Goal: Task Accomplishment & Management: Use online tool/utility

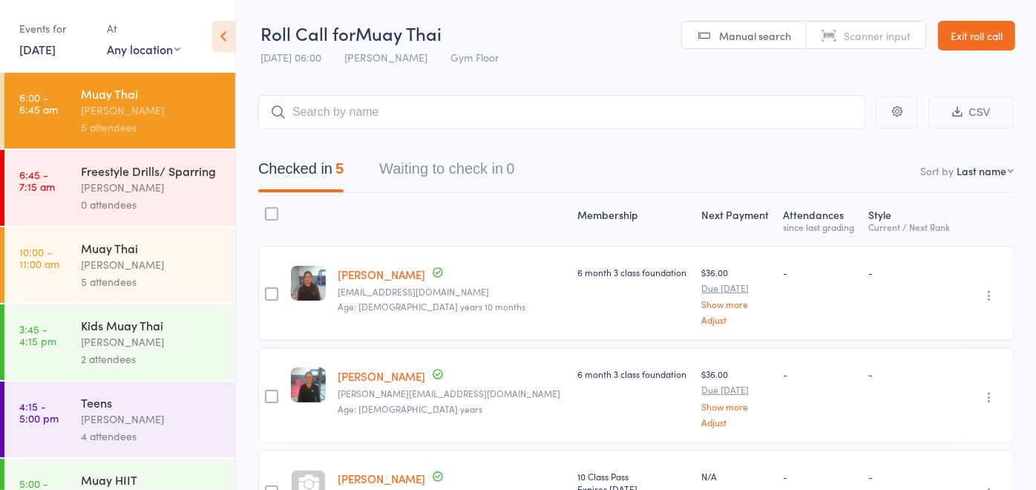
click at [975, 36] on link "Exit roll call" at bounding box center [976, 36] width 77 height 30
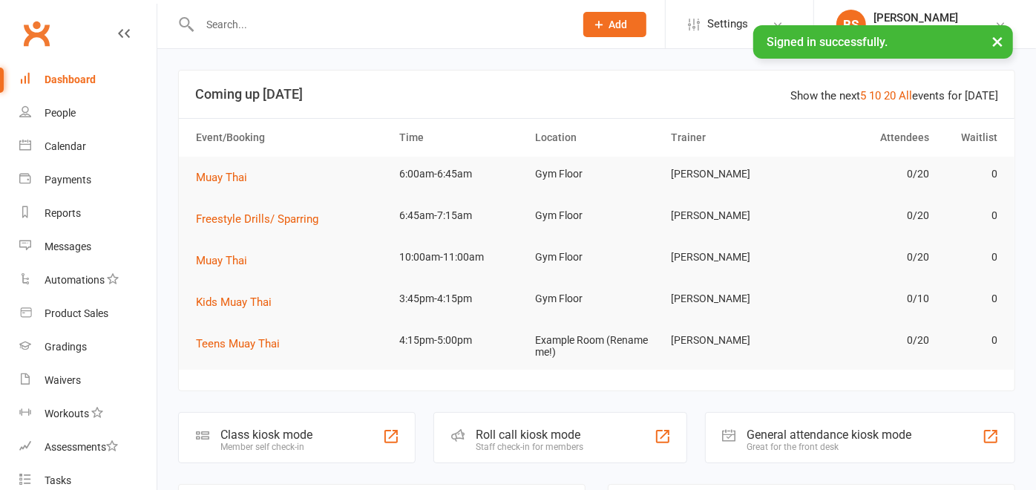
click at [552, 432] on div "Roll call kiosk mode" at bounding box center [530, 434] width 108 height 14
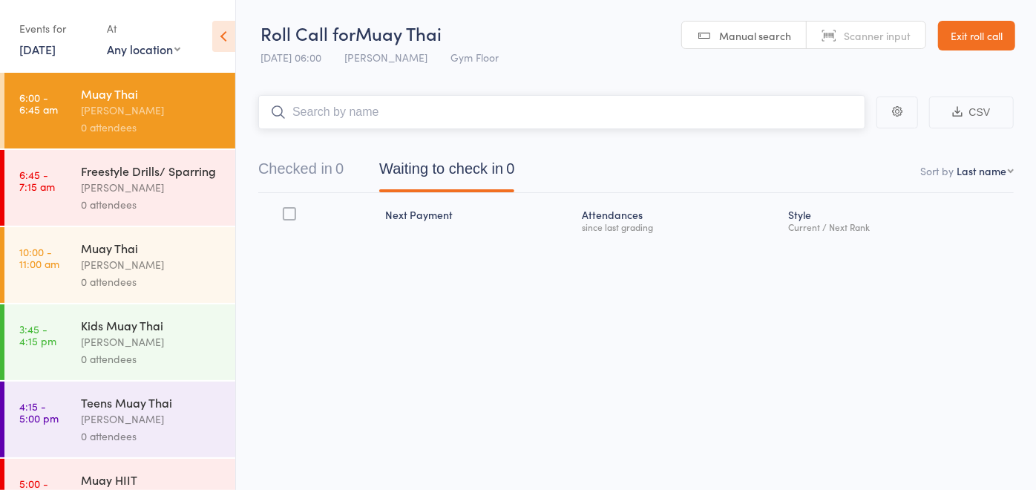
click at [375, 120] on input "search" at bounding box center [561, 112] width 607 height 34
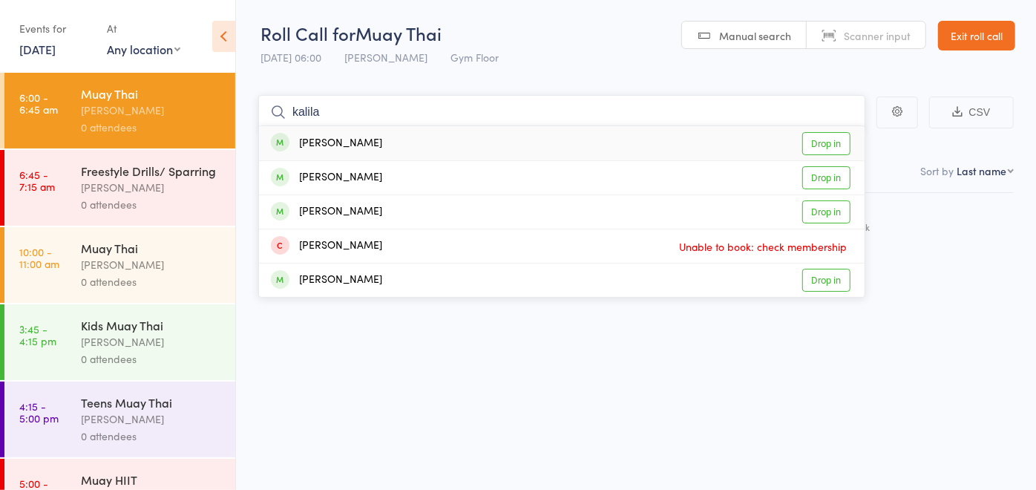
type input "kalila"
click at [815, 141] on link "Drop in" at bounding box center [826, 143] width 48 height 23
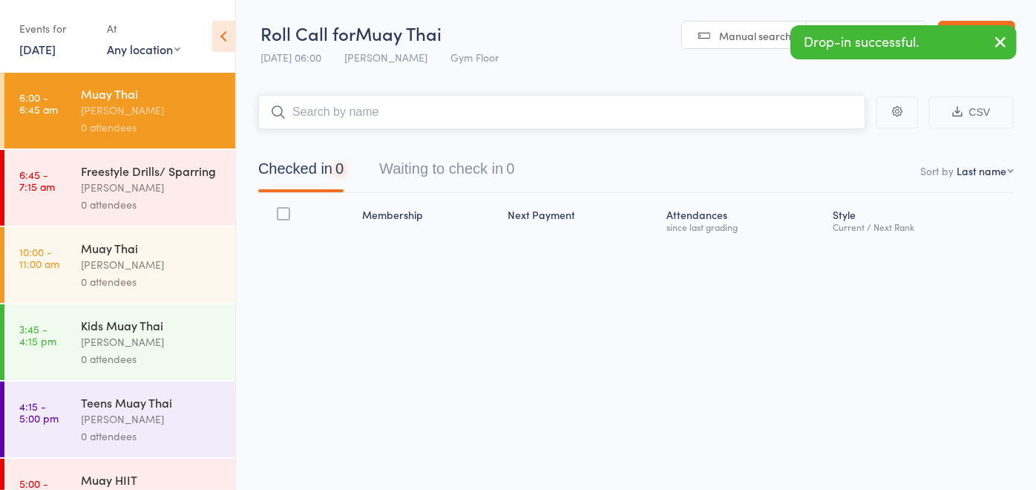
click at [741, 119] on input "search" at bounding box center [561, 112] width 607 height 34
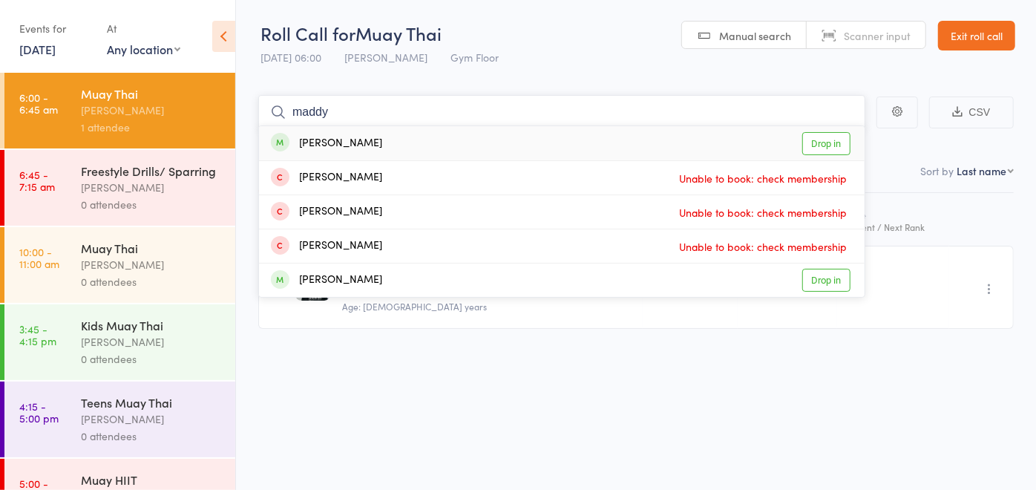
type input "maddy"
click at [819, 137] on link "Drop in" at bounding box center [826, 143] width 48 height 23
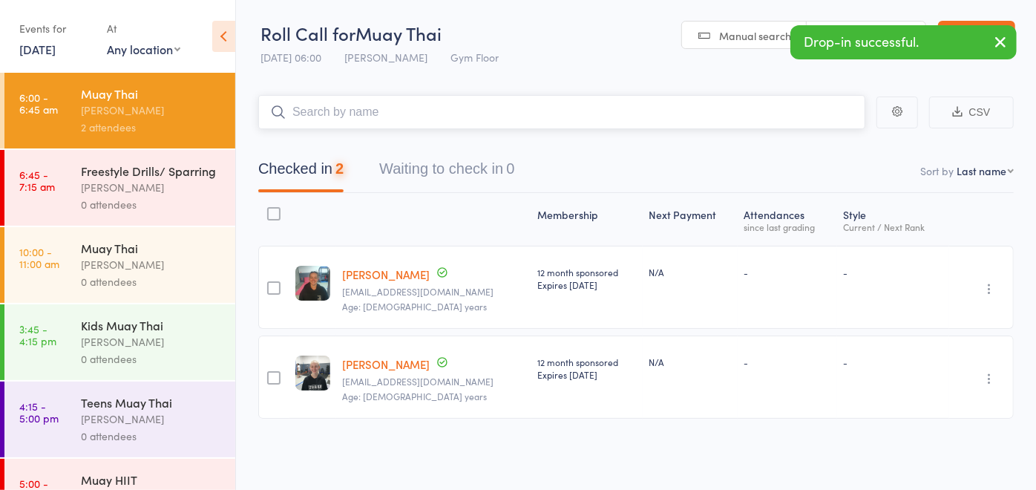
click at [561, 122] on input "search" at bounding box center [561, 112] width 607 height 34
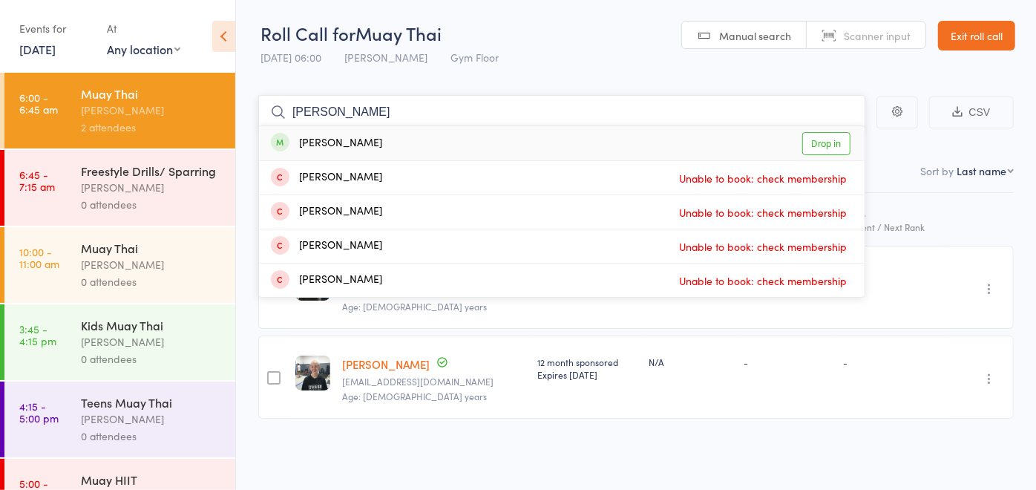
type input "stephen"
click at [814, 137] on link "Drop in" at bounding box center [826, 143] width 48 height 23
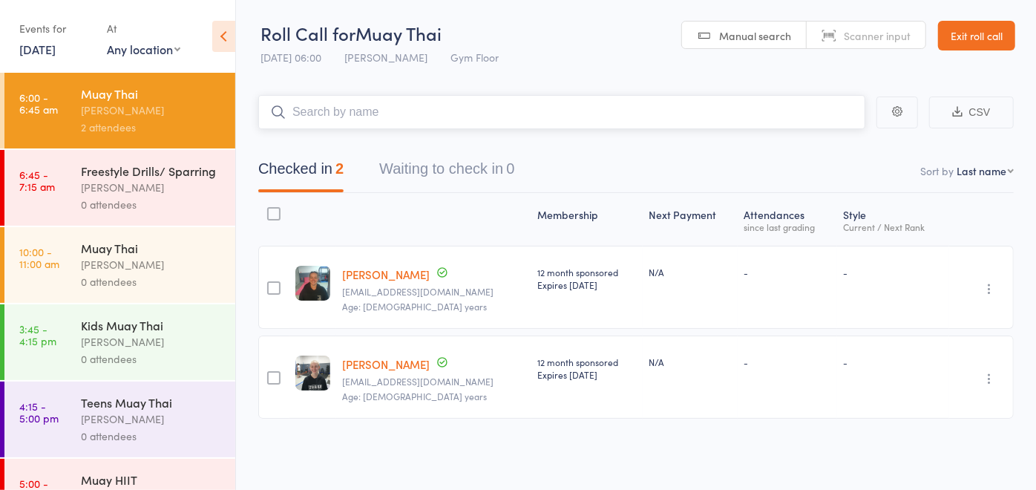
click at [658, 112] on input "search" at bounding box center [561, 112] width 607 height 34
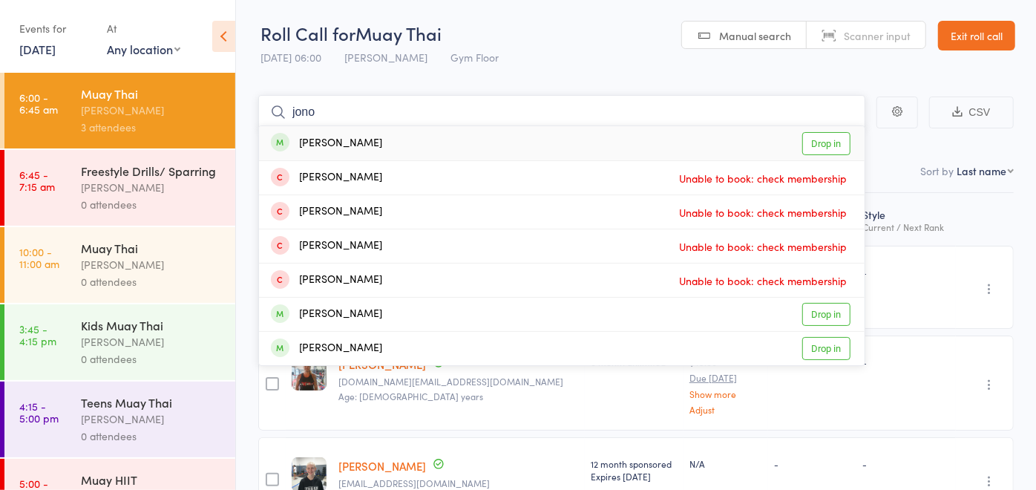
type input "jono"
click at [822, 137] on link "Drop in" at bounding box center [826, 143] width 48 height 23
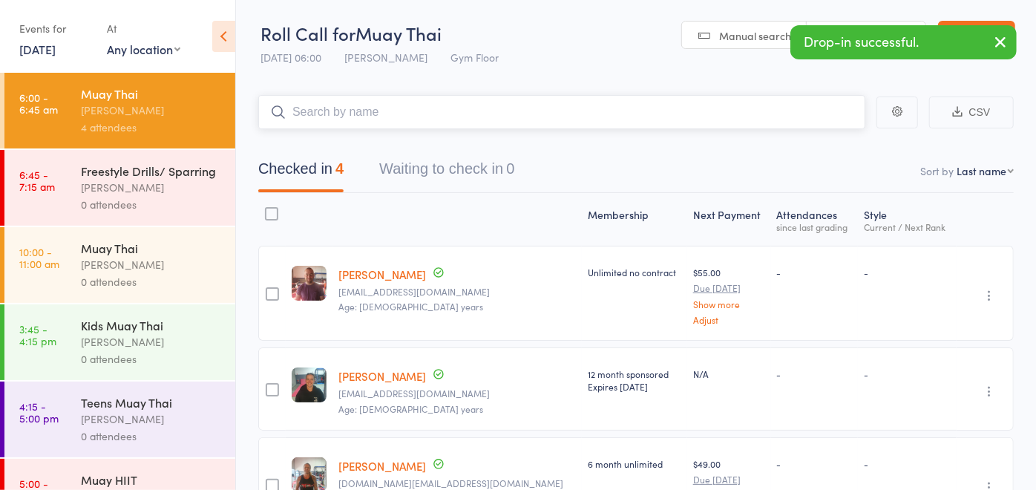
click at [506, 114] on input "search" at bounding box center [561, 112] width 607 height 34
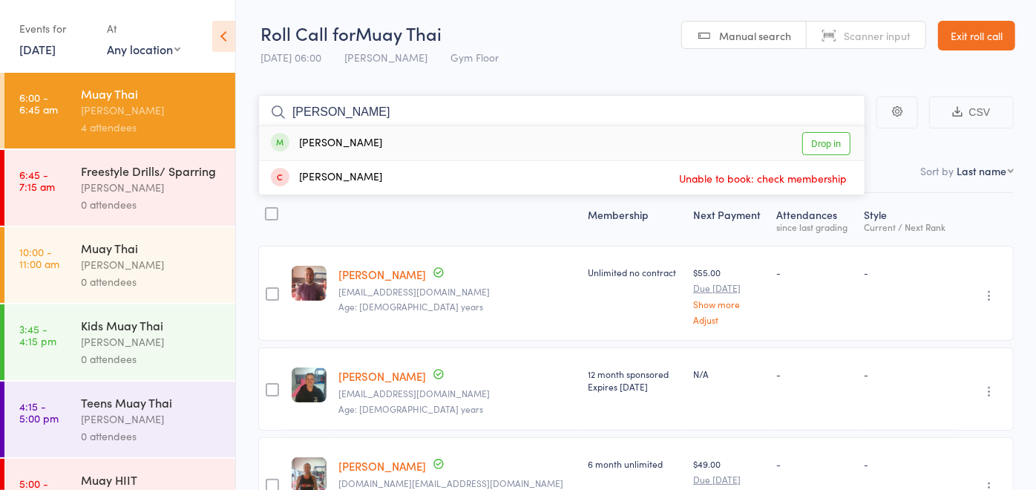
type input "liam"
click at [828, 144] on link "Drop in" at bounding box center [826, 143] width 48 height 23
